Goal: Information Seeking & Learning: Learn about a topic

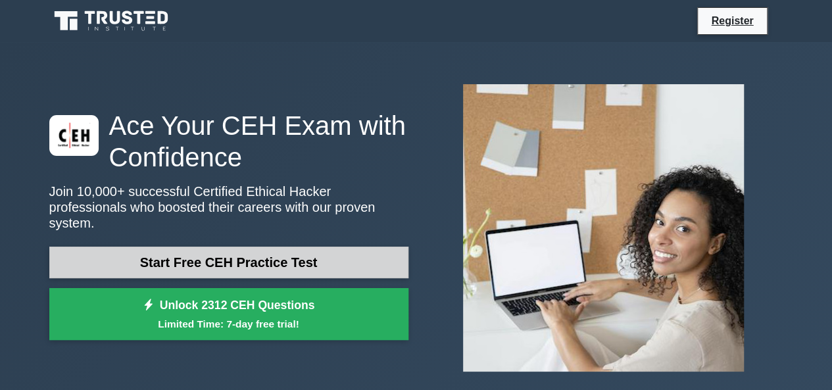
click at [321, 258] on link "Start Free CEH Practice Test" at bounding box center [228, 263] width 359 height 32
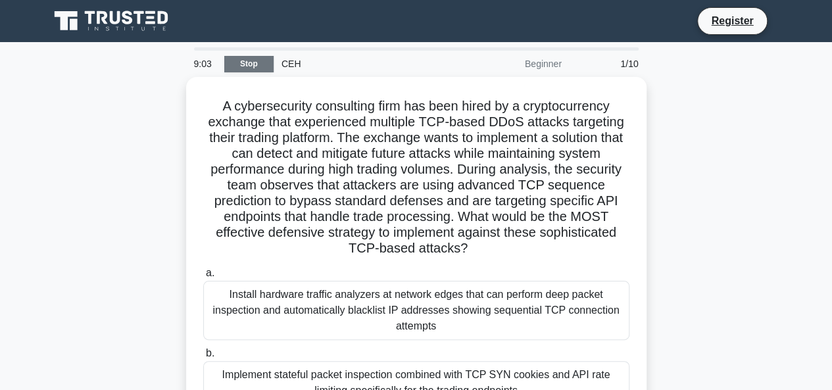
click at [237, 65] on link "Stop" at bounding box center [248, 64] width 49 height 16
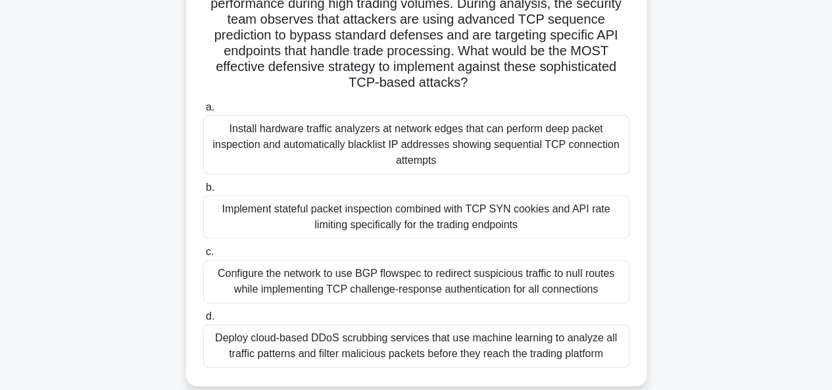
scroll to position [222, 0]
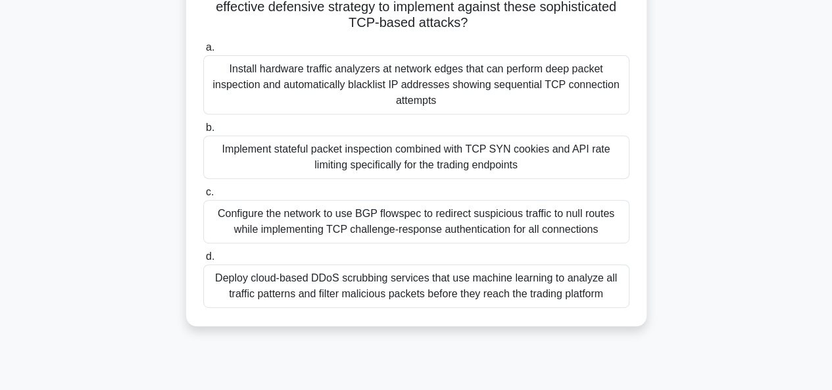
click at [333, 222] on div "Configure the network to use BGP flowspec to redirect suspicious traffic to nul…" at bounding box center [416, 221] width 426 height 43
click at [203, 197] on input "c. Configure the network to use BGP flowspec to redirect suspicious traffic to …" at bounding box center [203, 192] width 0 height 9
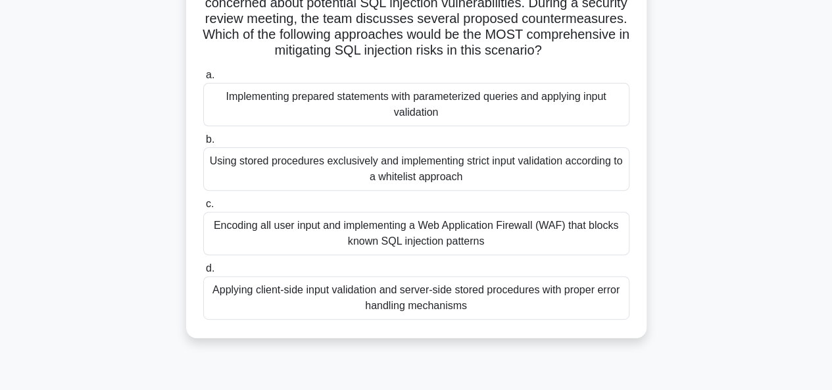
scroll to position [141, 0]
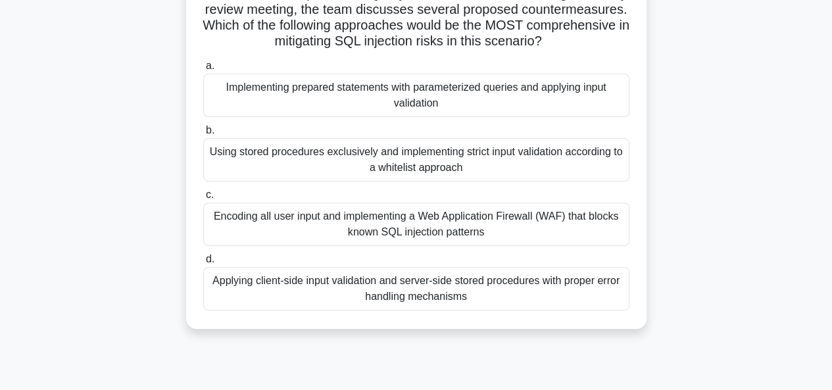
click at [403, 105] on div "Implementing prepared statements with parameterized queries and applying input …" at bounding box center [416, 95] width 426 height 43
click at [203, 70] on input "a. Implementing prepared statements with parameterized queries and applying inp…" at bounding box center [203, 66] width 0 height 9
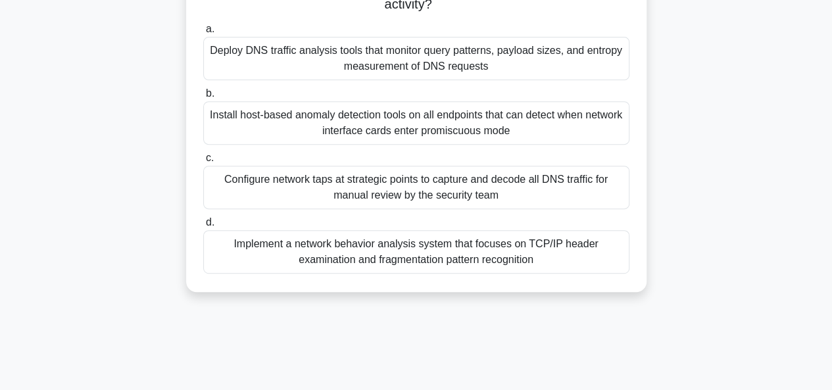
scroll to position [245, 0]
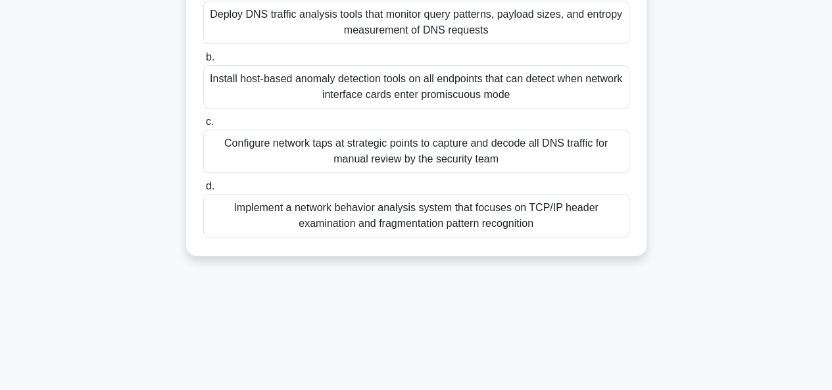
click at [408, 147] on div "Configure network taps at strategic points to capture and decode all DNS traffi…" at bounding box center [416, 151] width 426 height 43
click at [203, 126] on input "c. Configure network taps at strategic points to capture and decode all DNS tra…" at bounding box center [203, 122] width 0 height 9
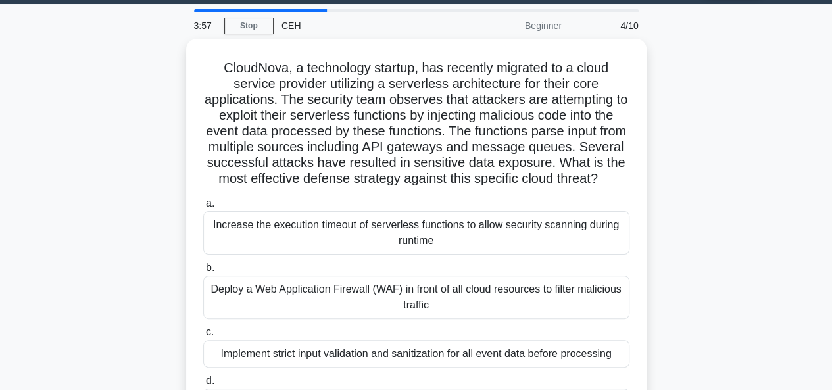
scroll to position [57, 0]
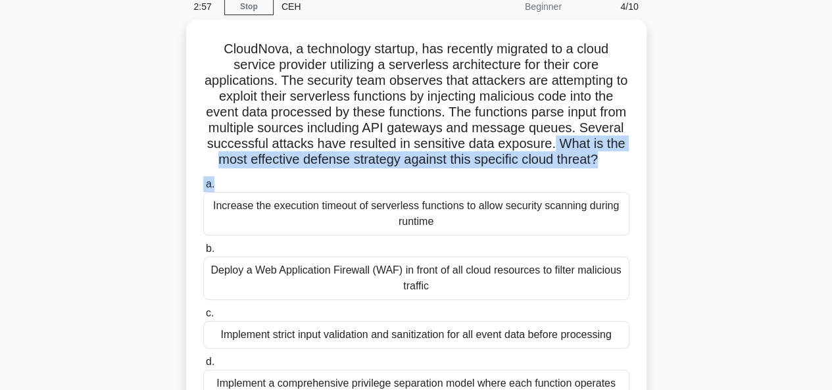
drag, startPoint x: 823, startPoint y: 150, endPoint x: 819, endPoint y: 193, distance: 43.0
click at [820, 192] on main "2:57 Stop CEH Beginner 4/10 CloudNova, a technology startup, has recently migra…" at bounding box center [416, 319] width 832 height 669
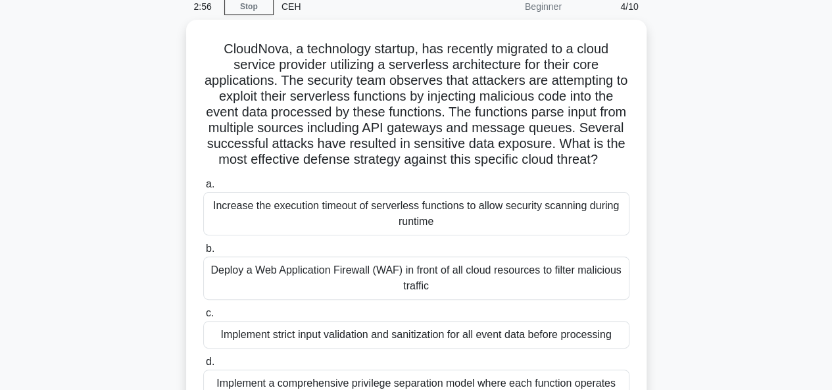
click at [731, 216] on div "CloudNova, a technology startup, has recently migrated to a cloud service provi…" at bounding box center [416, 234] width 750 height 428
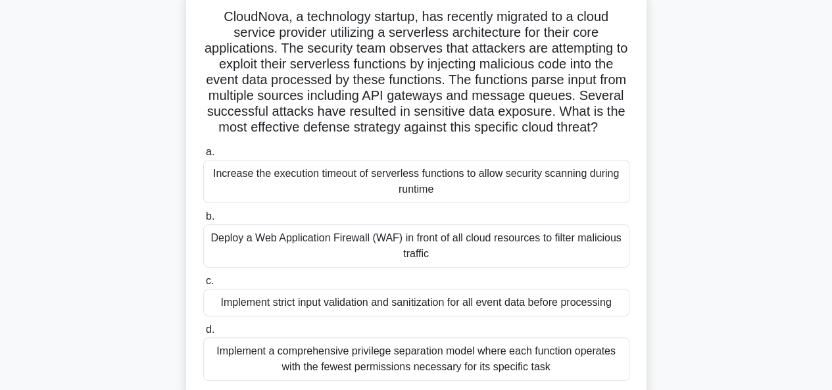
scroll to position [138, 0]
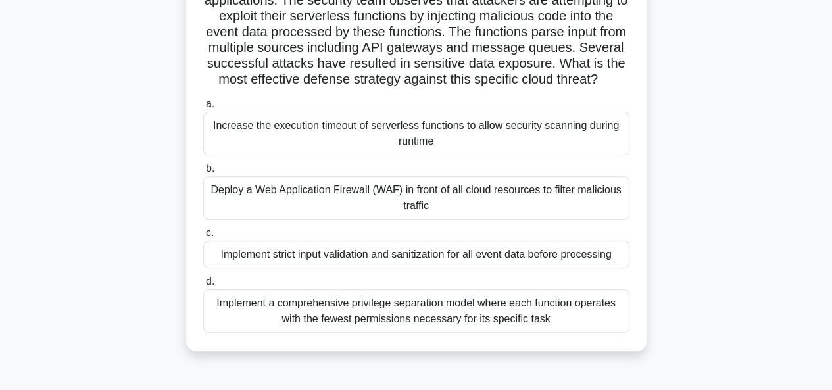
click at [719, 197] on div "CloudNova, a technology startup, has recently migrated to a cloud service provi…" at bounding box center [416, 153] width 750 height 428
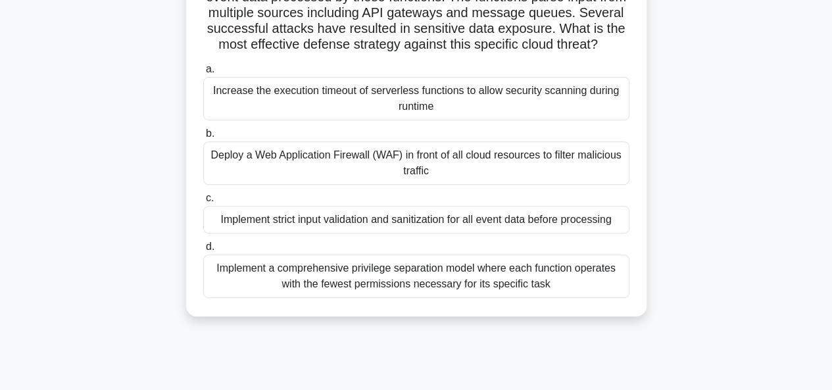
scroll to position [182, 0]
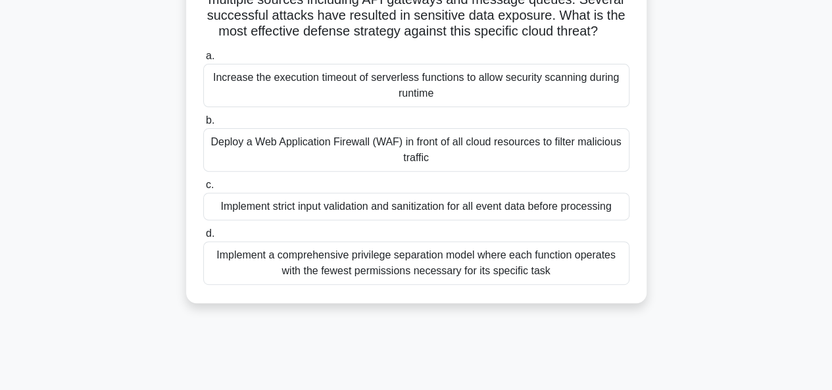
click at [532, 220] on div "Implement strict input validation and sanitization for all event data before pr…" at bounding box center [416, 207] width 426 height 28
click at [203, 190] on input "c. Implement strict input validation and sanitization for all event data before…" at bounding box center [203, 185] width 0 height 9
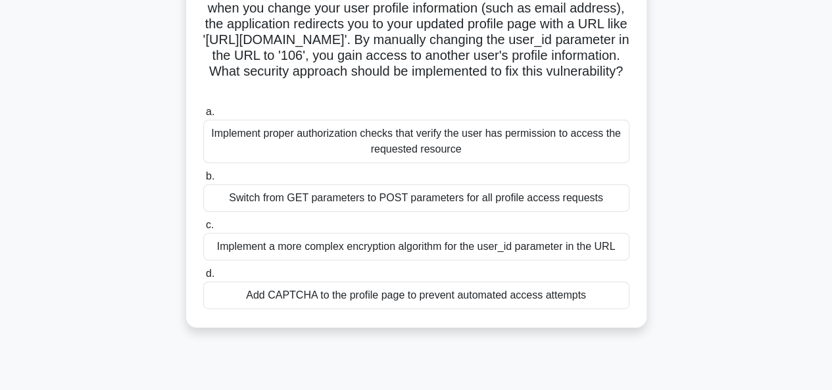
scroll to position [164, 0]
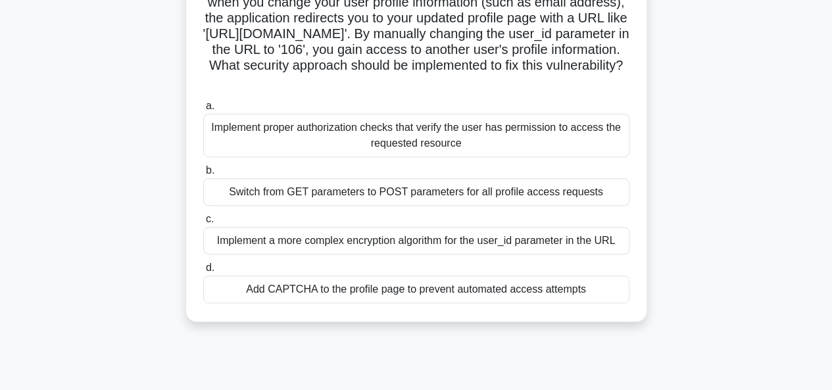
click at [455, 140] on div "Implement proper authorization checks that verify the user has permission to ac…" at bounding box center [416, 135] width 426 height 43
click at [203, 111] on input "a. Implement proper authorization checks that verify the user has permission to…" at bounding box center [203, 106] width 0 height 9
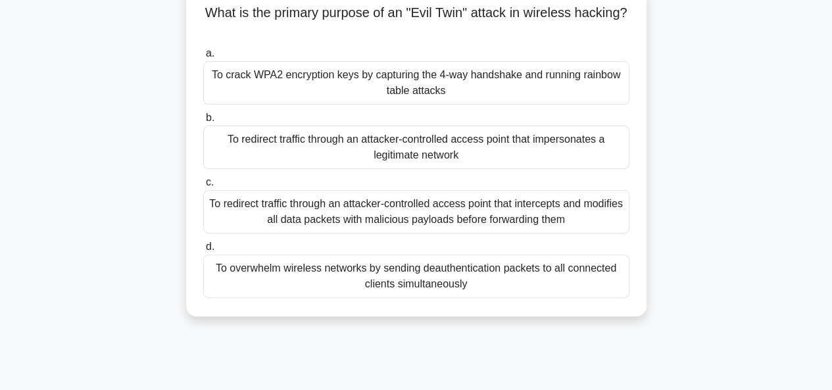
scroll to position [0, 0]
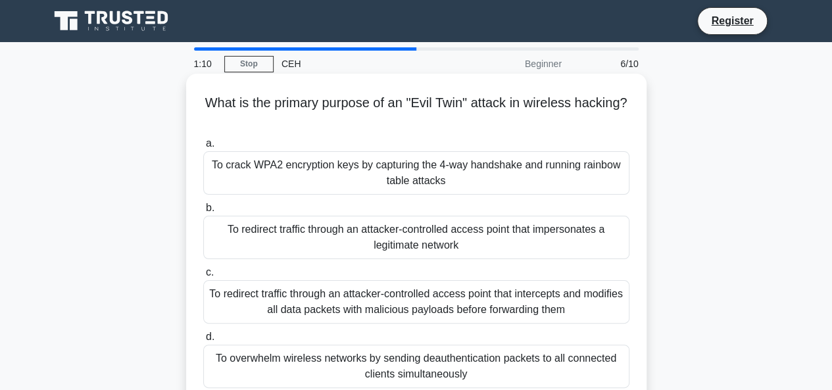
click at [517, 182] on div "To crack WPA2 encryption keys by capturing the 4-way handshake and running rain…" at bounding box center [416, 172] width 426 height 43
click at [203, 148] on input "a. To crack WPA2 encryption keys by capturing the 4-way handshake and running r…" at bounding box center [203, 143] width 0 height 9
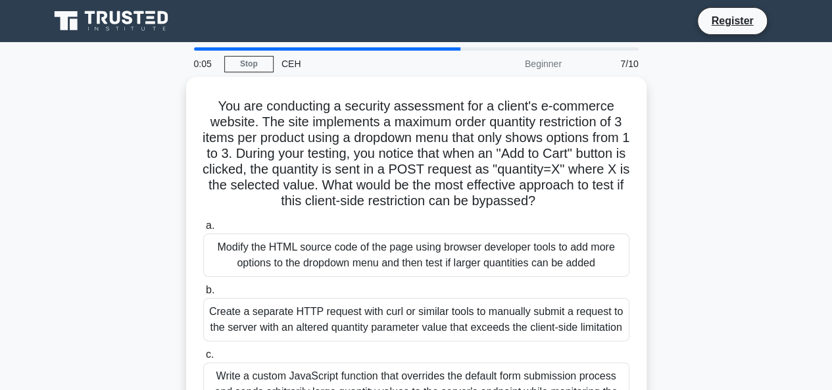
scroll to position [5, 0]
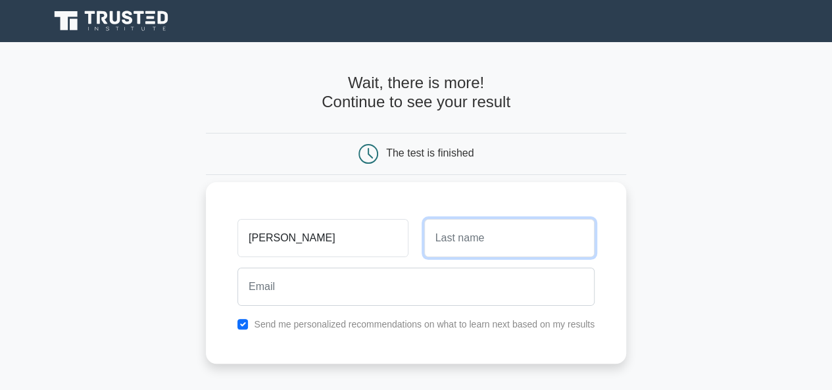
click at [520, 236] on input "text" at bounding box center [509, 238] width 170 height 38
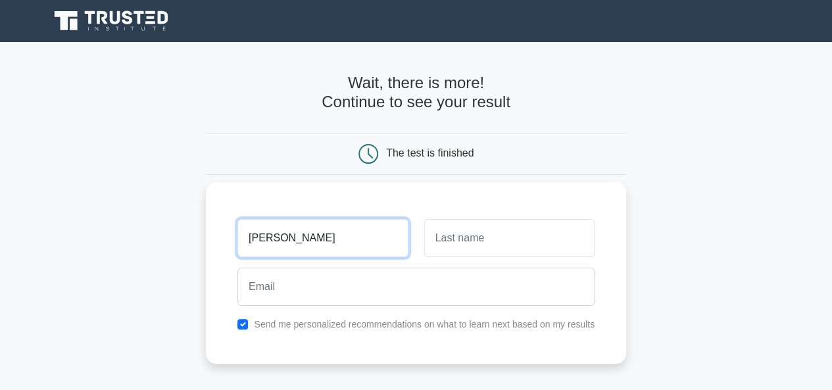
click at [255, 236] on input "omkar" at bounding box center [323, 238] width 170 height 38
type input "Omkar"
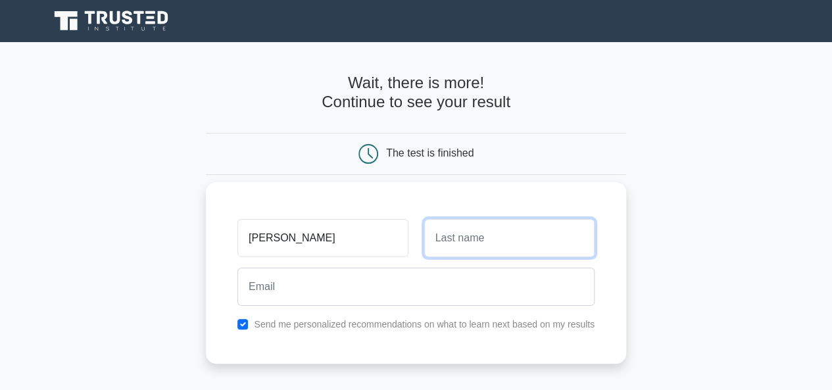
click at [524, 230] on input "text" at bounding box center [509, 238] width 170 height 38
type input "Bhalekar"
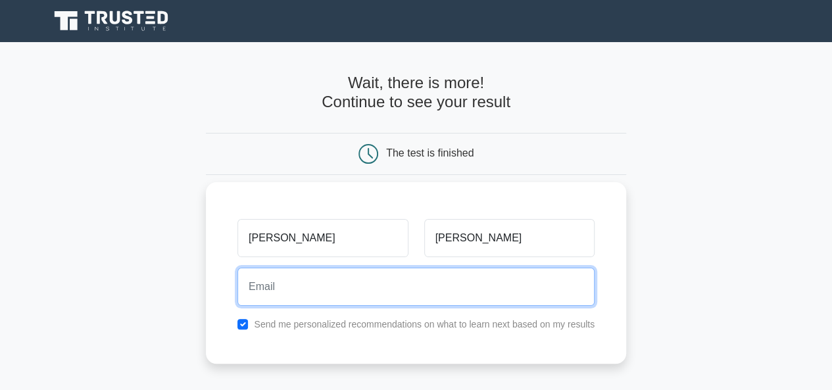
click at [488, 279] on input "email" at bounding box center [416, 287] width 357 height 38
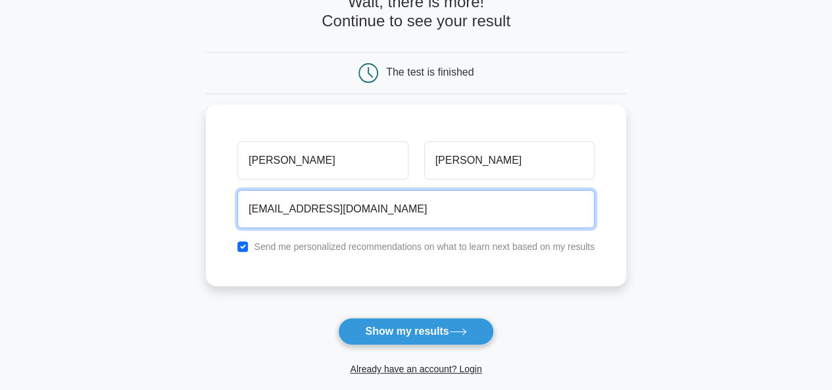
scroll to position [105, 0]
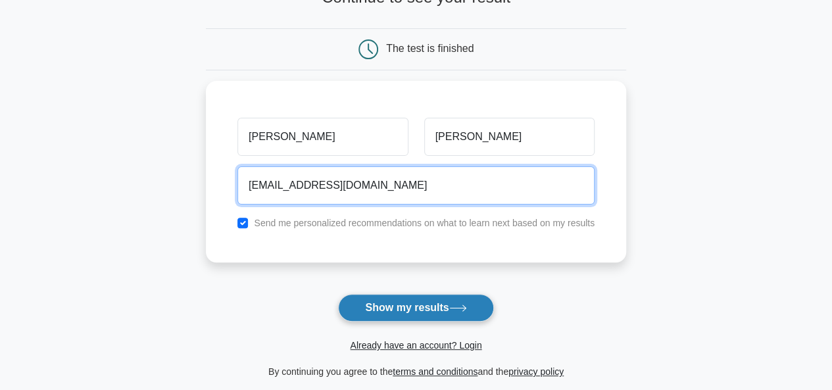
type input "ommbhalekar@gmail.com"
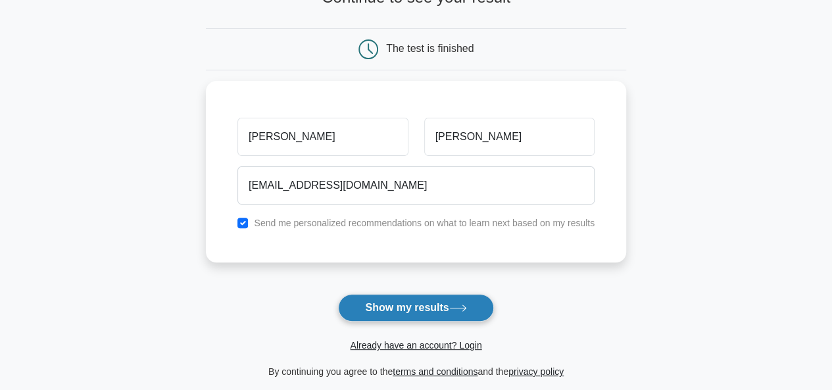
click at [401, 313] on button "Show my results" at bounding box center [415, 308] width 155 height 28
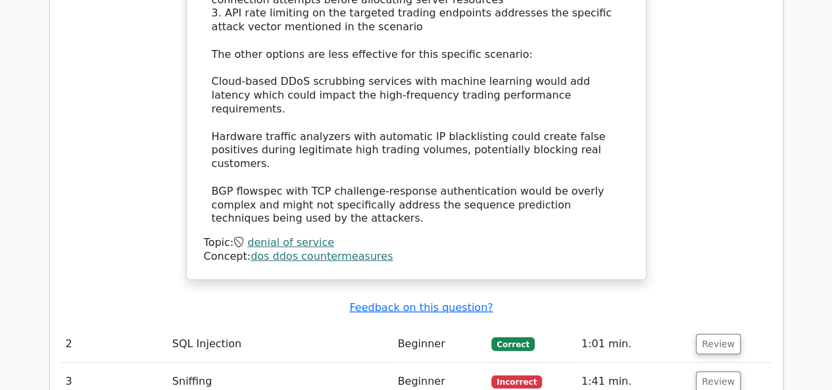
scroll to position [1778, 0]
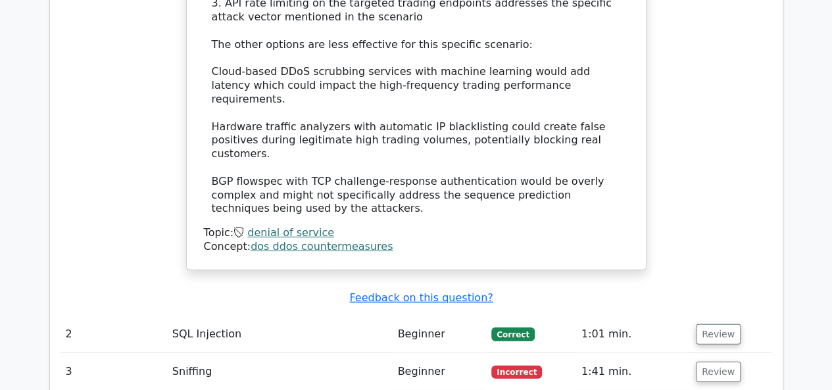
click at [580, 316] on td "1:01 min." at bounding box center [633, 335] width 114 height 38
click at [709, 324] on button "Review" at bounding box center [718, 334] width 45 height 20
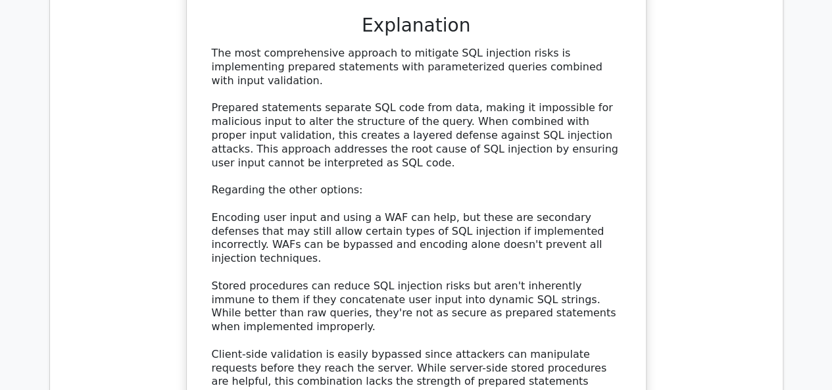
scroll to position [2721, 0]
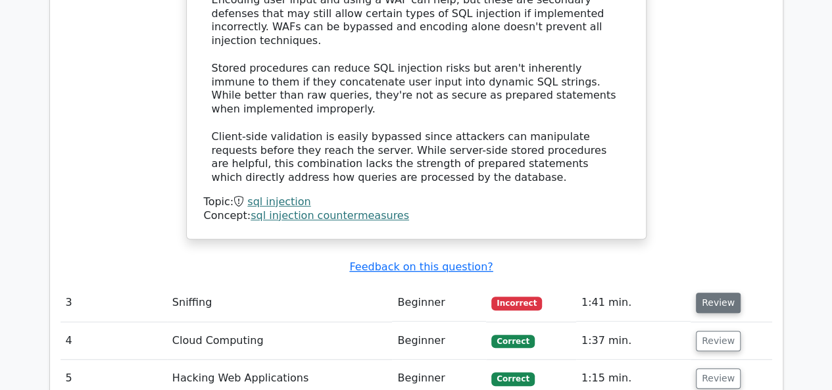
click at [708, 293] on button "Review" at bounding box center [718, 303] width 45 height 20
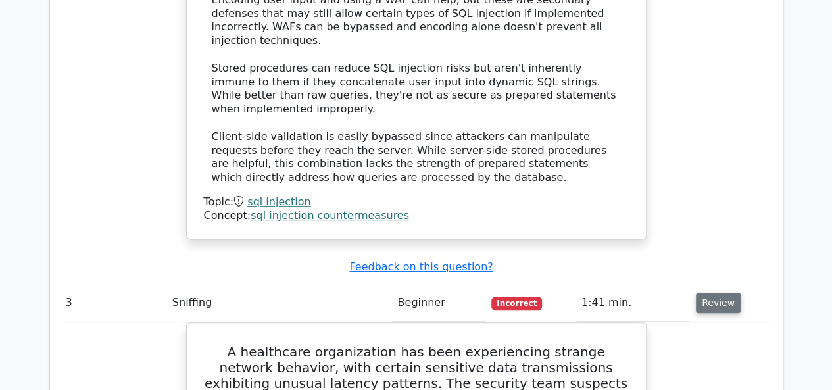
click at [708, 293] on button "Review" at bounding box center [718, 303] width 45 height 20
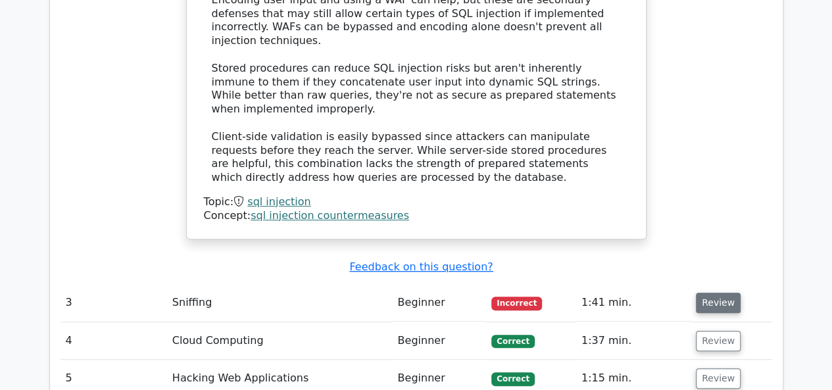
click at [708, 293] on button "Review" at bounding box center [718, 303] width 45 height 20
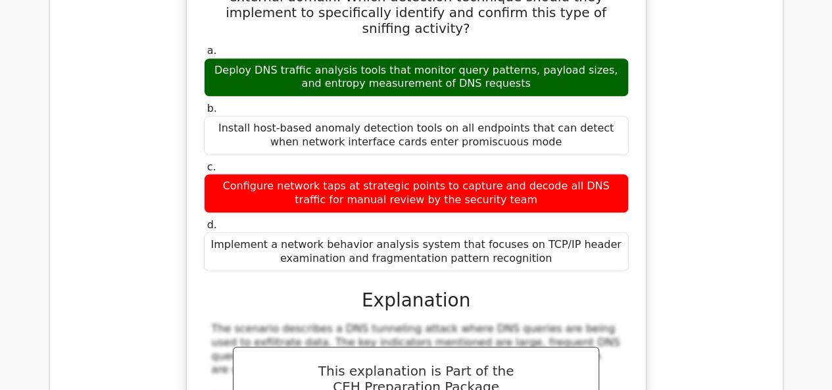
scroll to position [3173, 0]
